Goal: Check status: Check status

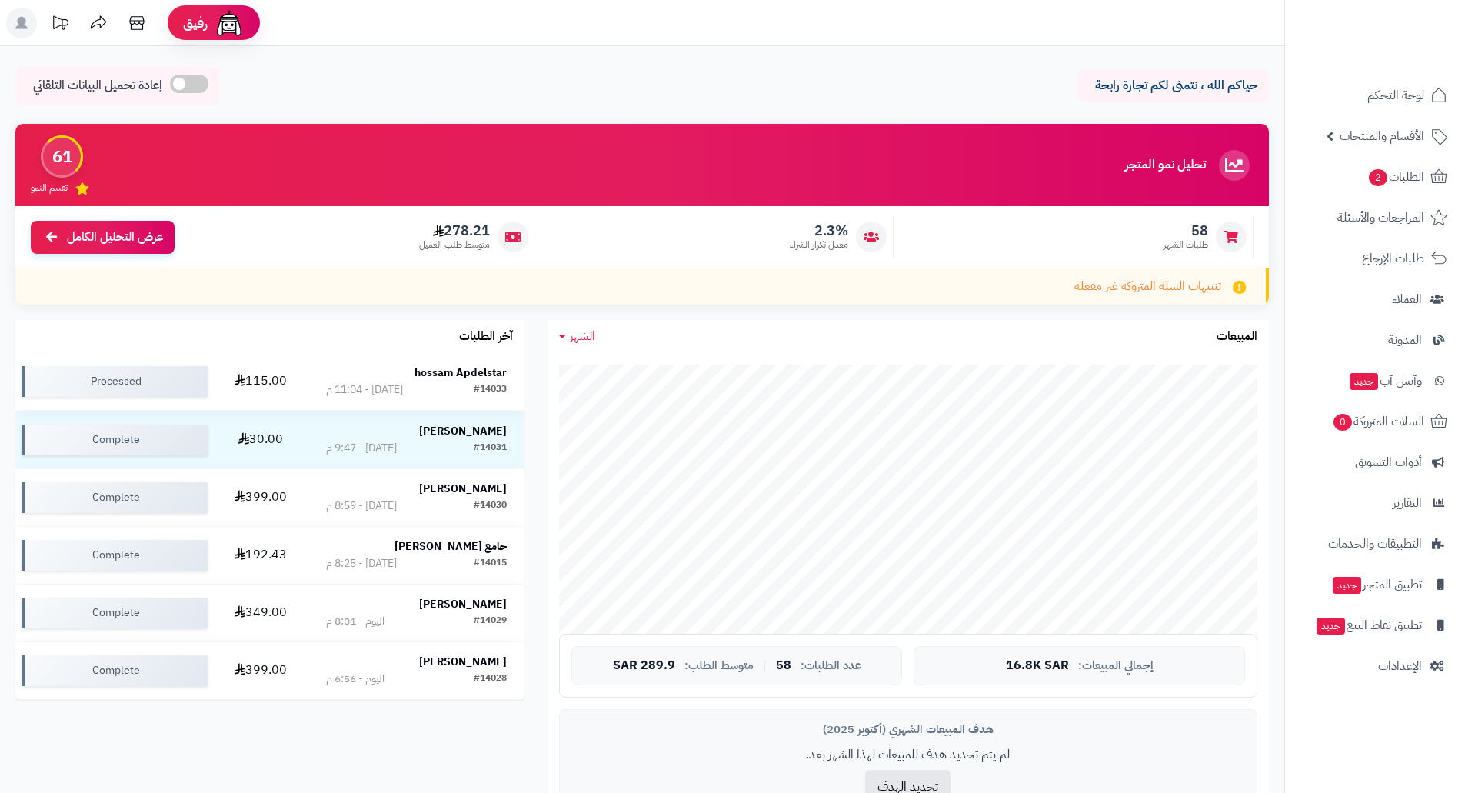
click at [465, 375] on strong "hossam Apdelstar" at bounding box center [461, 373] width 92 height 16
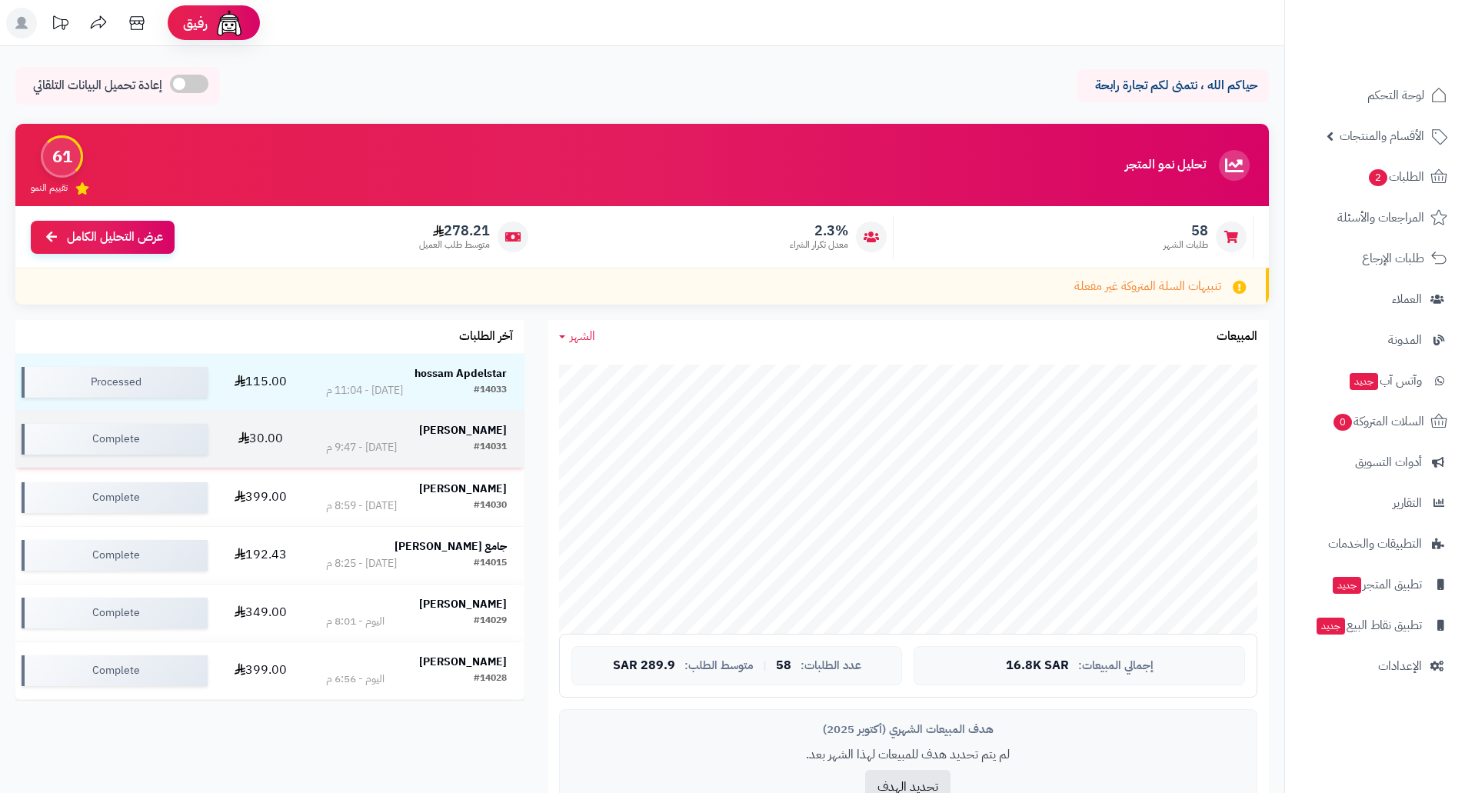
click at [490, 433] on strong "[PERSON_NAME]" at bounding box center [463, 430] width 88 height 16
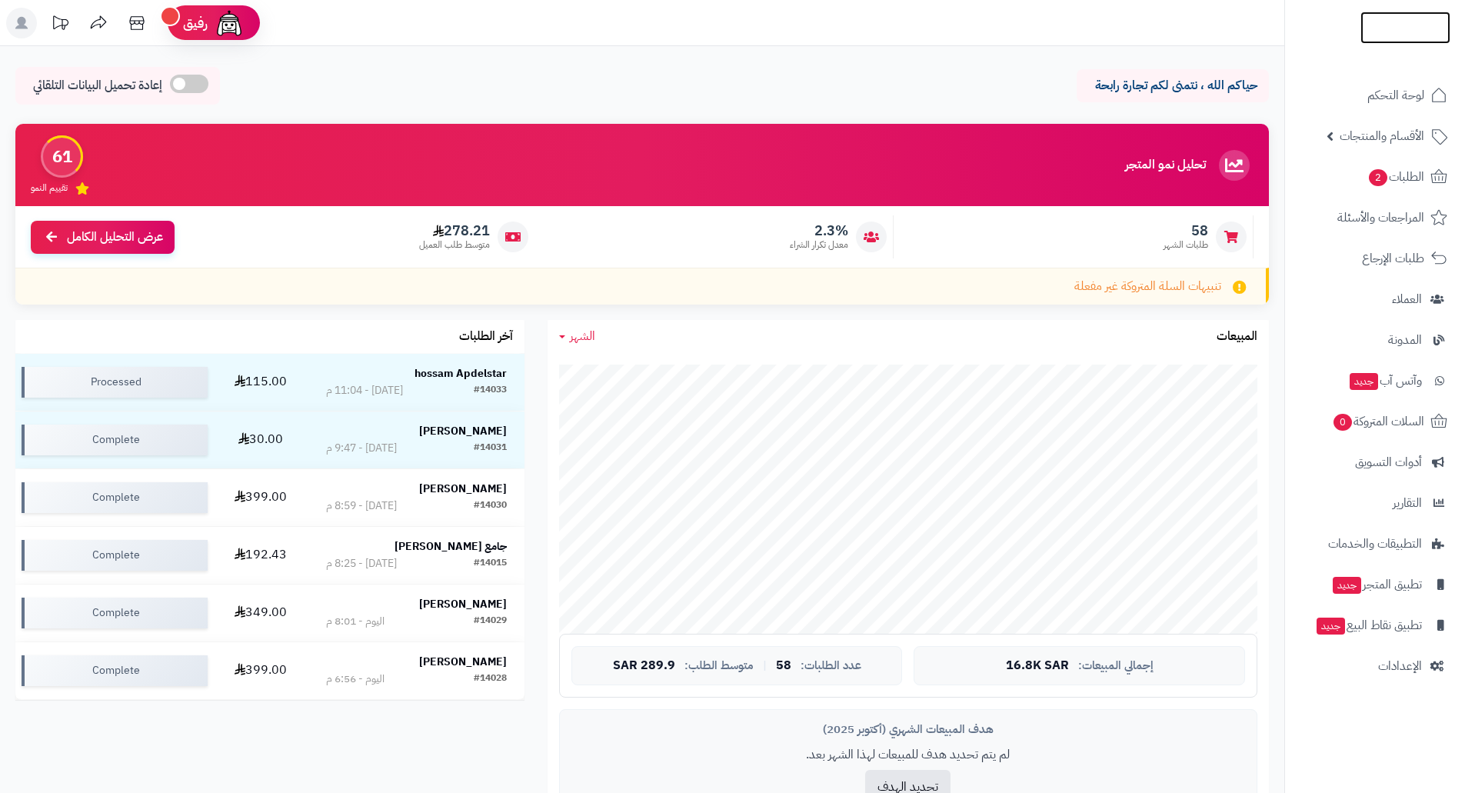
click at [1381, 43] on img at bounding box center [1406, 59] width 90 height 32
